Goal: Transaction & Acquisition: Purchase product/service

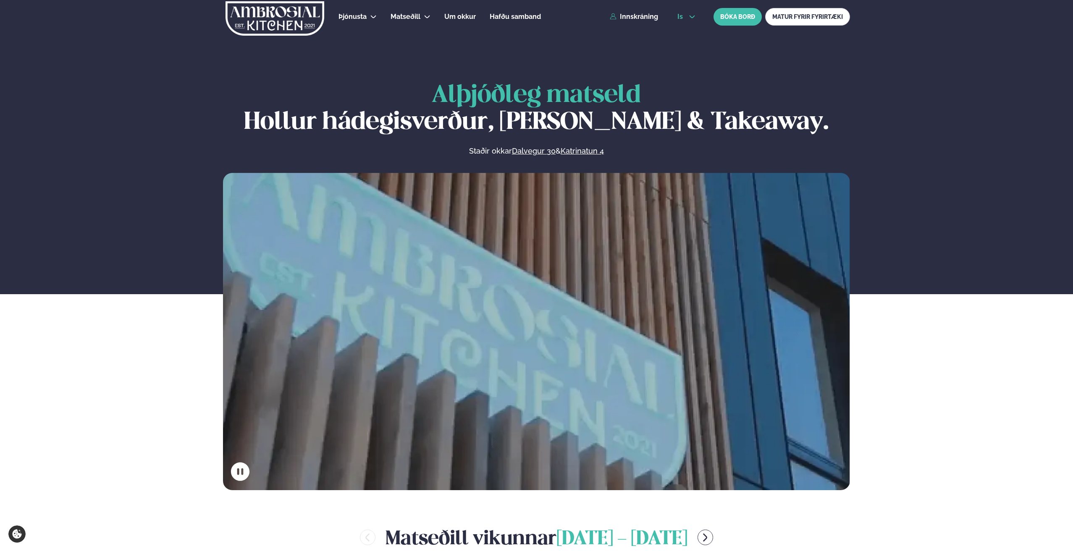
click at [687, 19] on button "is" at bounding box center [685, 16] width 31 height 7
click at [681, 33] on link "en" at bounding box center [685, 32] width 31 height 17
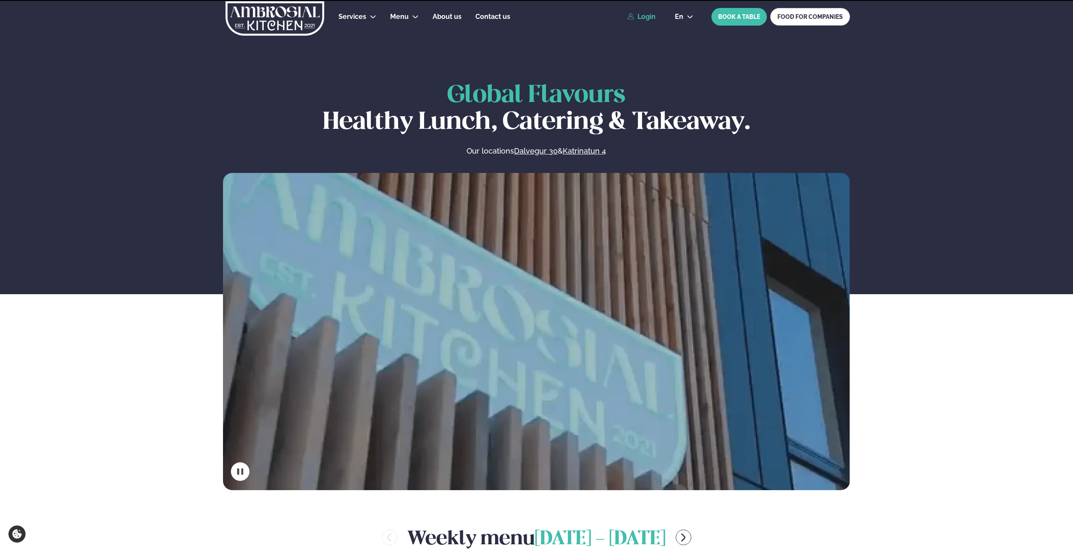
click at [650, 16] on link "Login" at bounding box center [641, 17] width 28 height 8
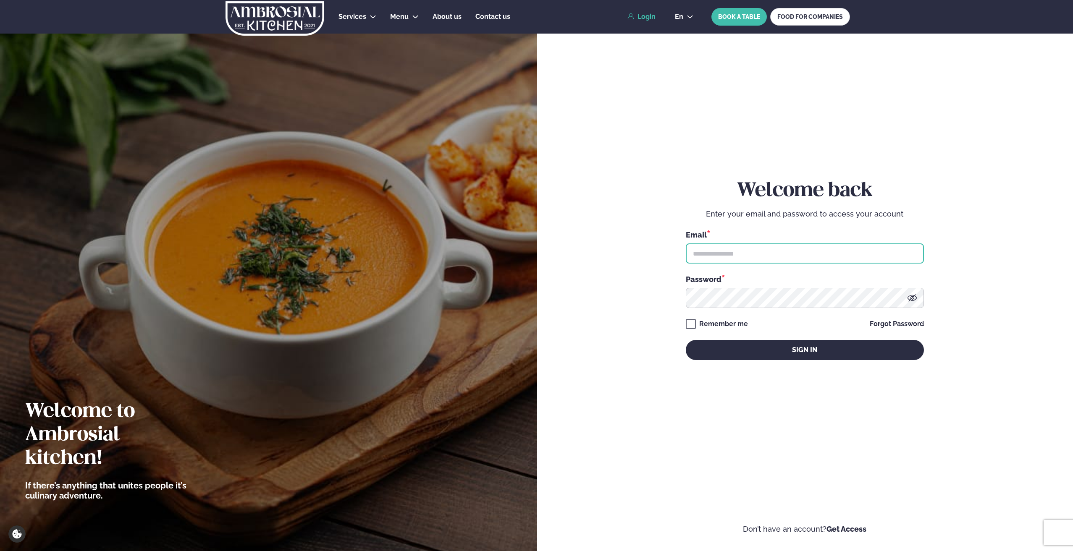
click at [728, 253] on input "text" at bounding box center [805, 254] width 238 height 20
type input "**********"
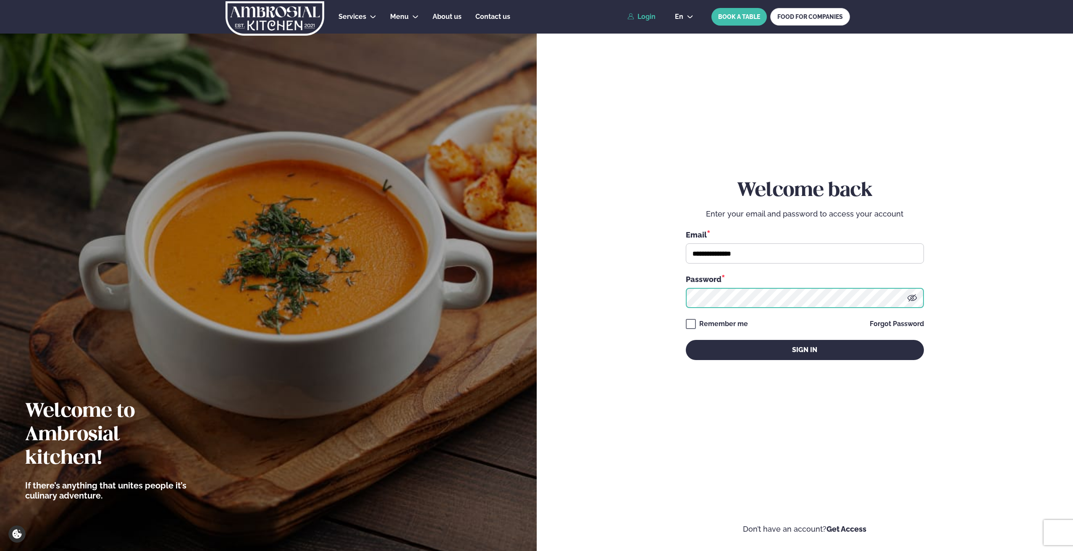
click at [686, 340] on button "Sign in" at bounding box center [805, 350] width 238 height 20
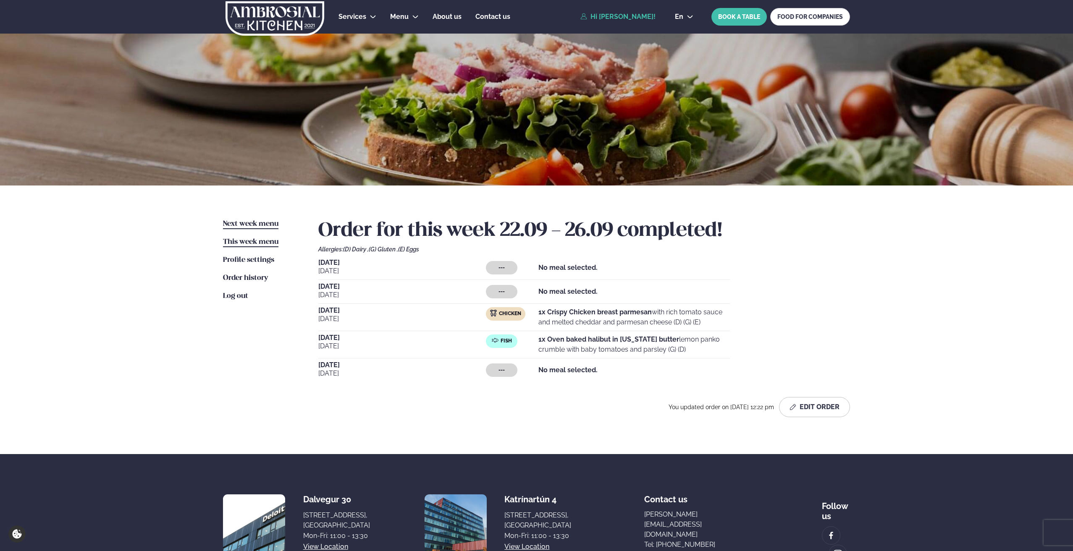
click at [248, 220] on link "Next week menu Next week" at bounding box center [250, 224] width 55 height 10
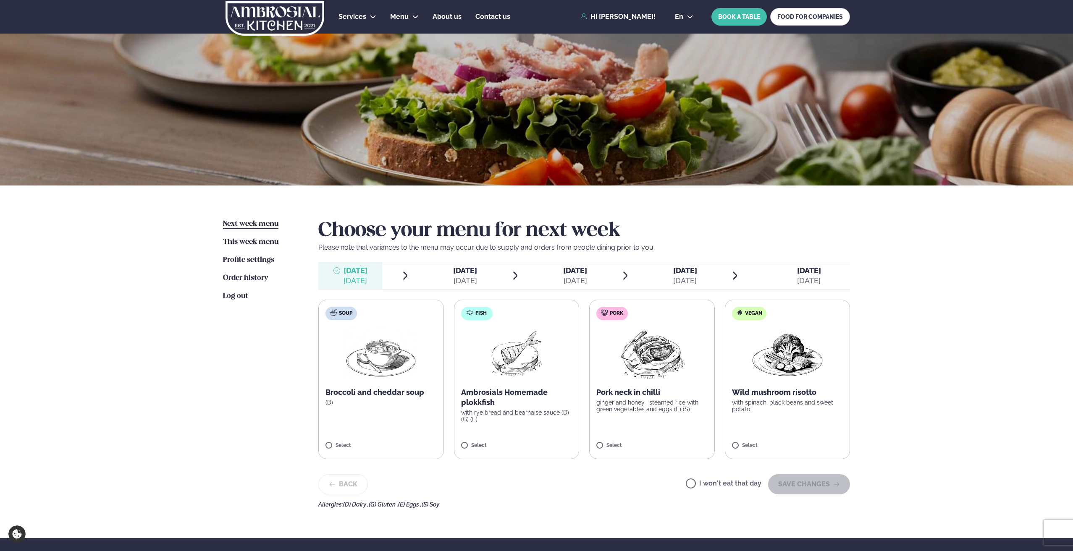
click at [563, 274] on span "[DATE]" at bounding box center [575, 270] width 24 height 9
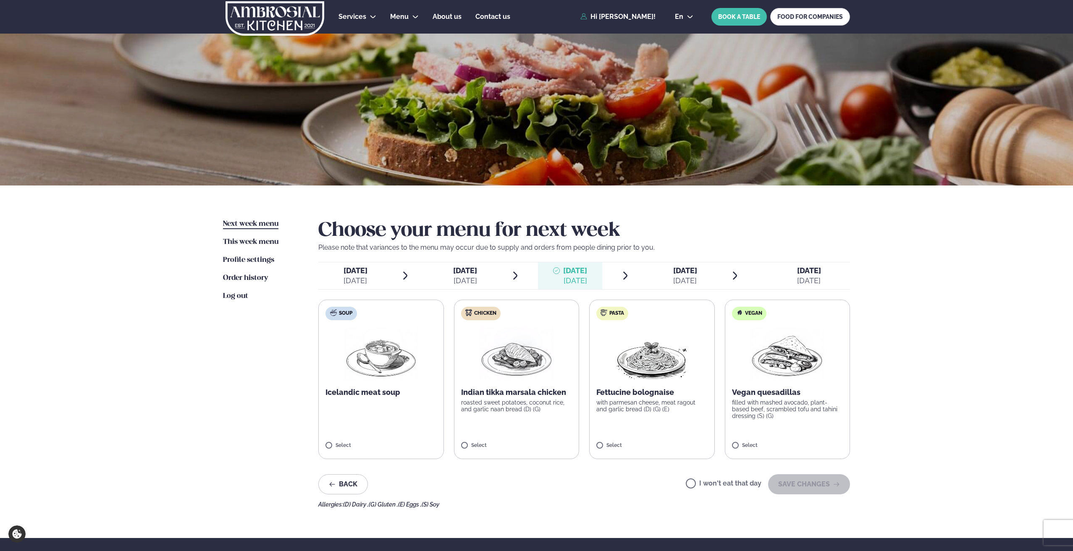
click at [477, 440] on label "Chicken Indian tikka marsala chicken roasted sweet potatoes, coconut rice, and …" at bounding box center [517, 380] width 126 height 160
click at [788, 485] on button "SAVE CHANGES" at bounding box center [809, 484] width 82 height 20
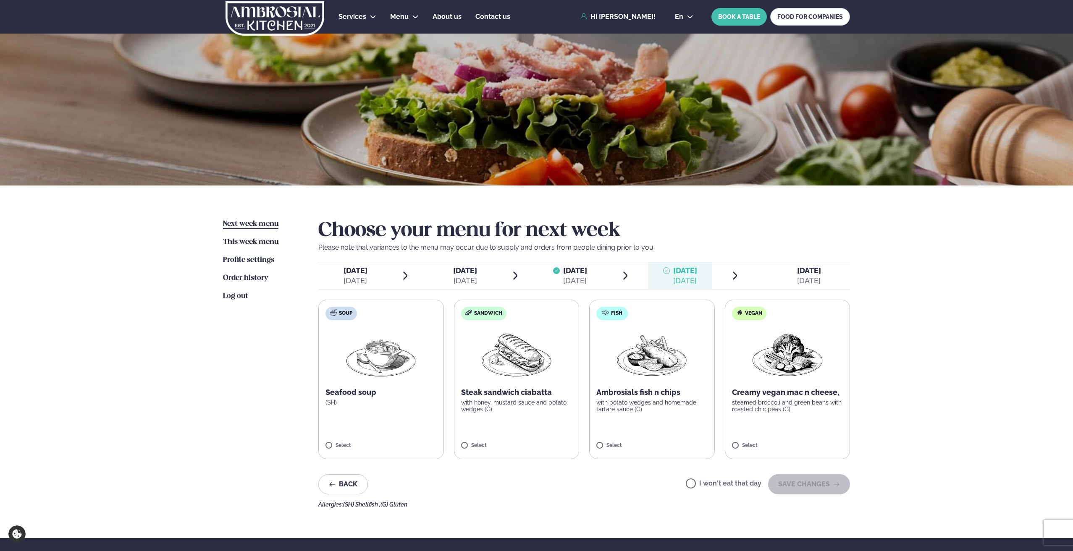
click at [680, 267] on span "[DATE]" at bounding box center [685, 270] width 24 height 9
click at [800, 486] on button "SAVE CHANGES" at bounding box center [809, 484] width 82 height 20
